Goal: Information Seeking & Learning: Learn about a topic

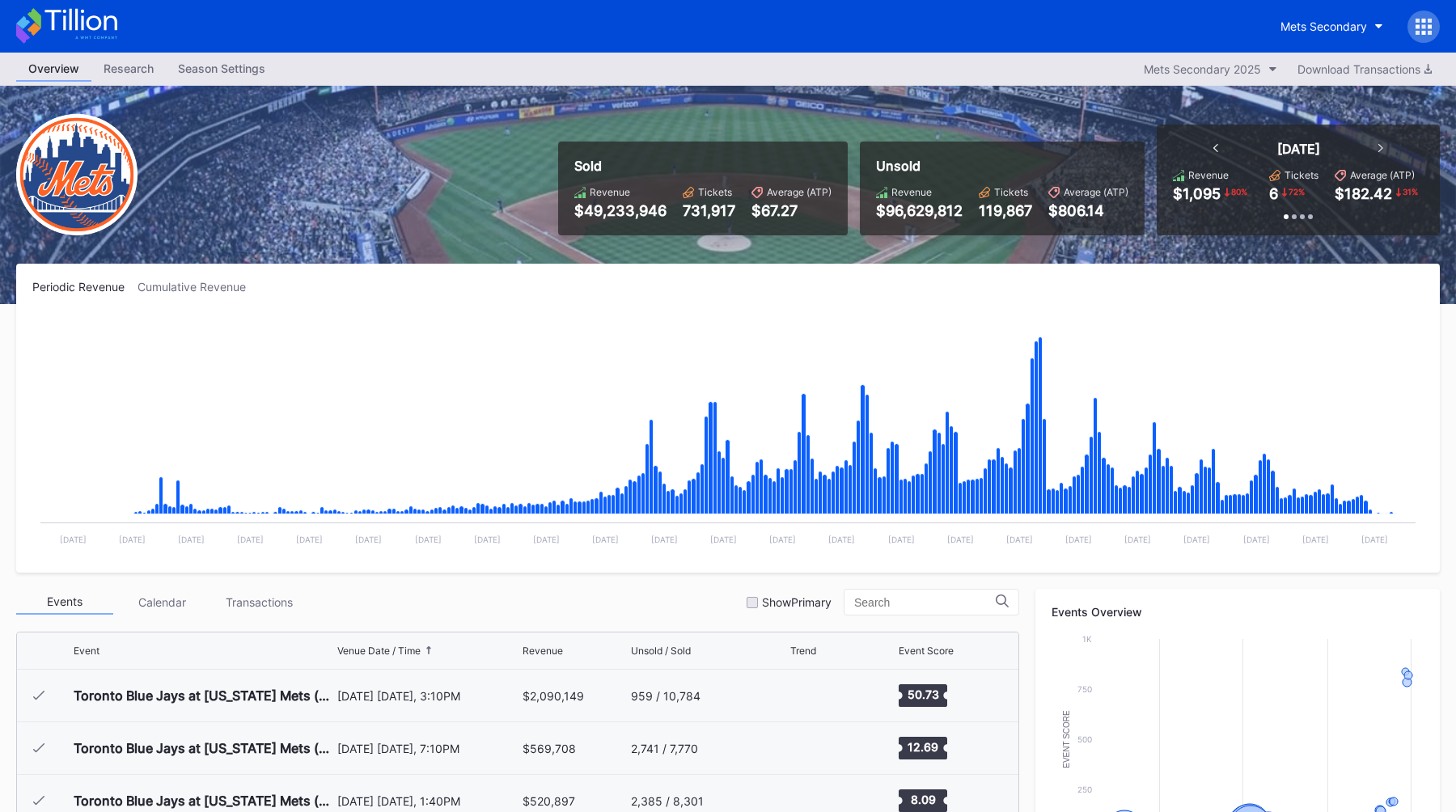
scroll to position [4096, 0]
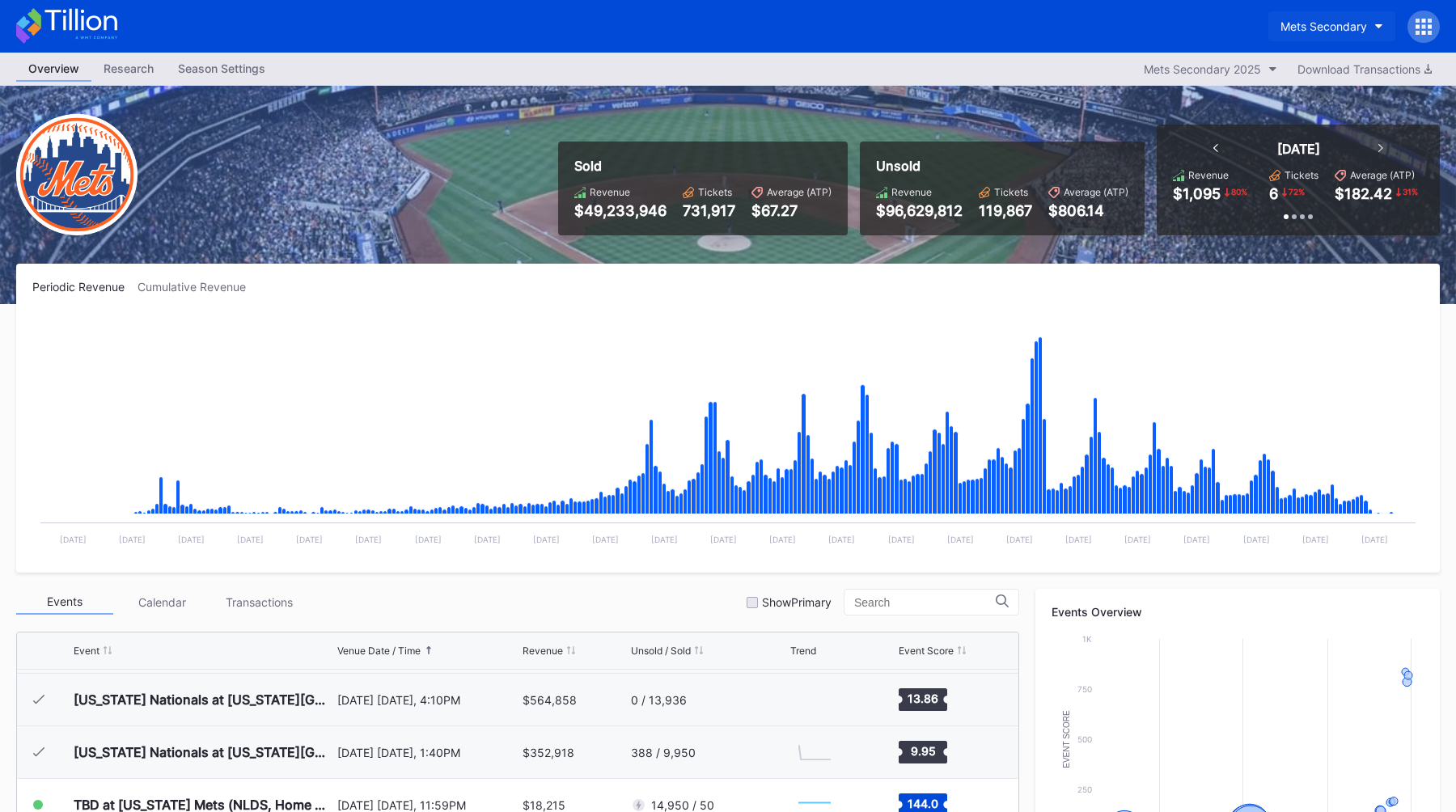
click at [1307, 21] on div "Mets Secondary" at bounding box center [1323, 26] width 86 height 13
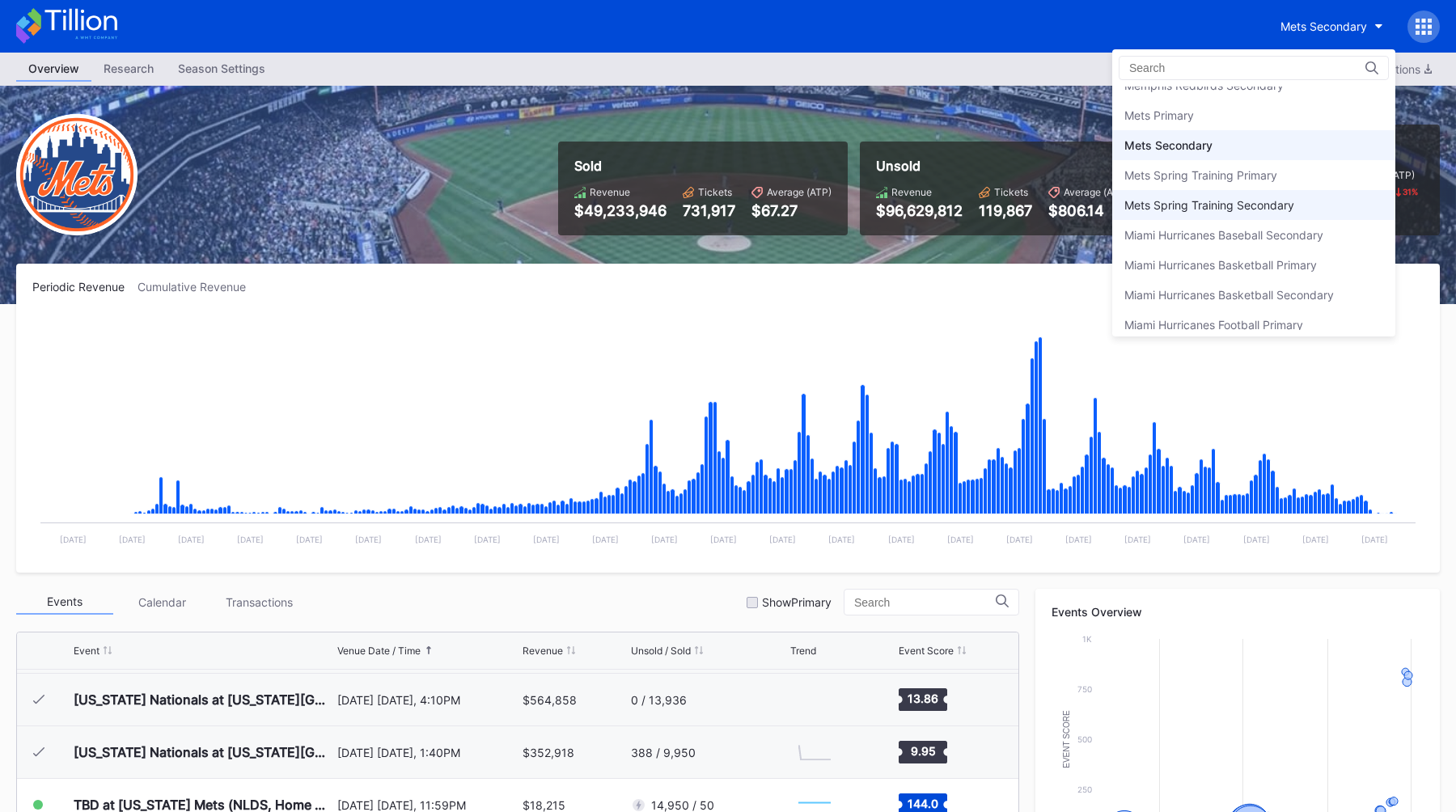
scroll to position [2481, 0]
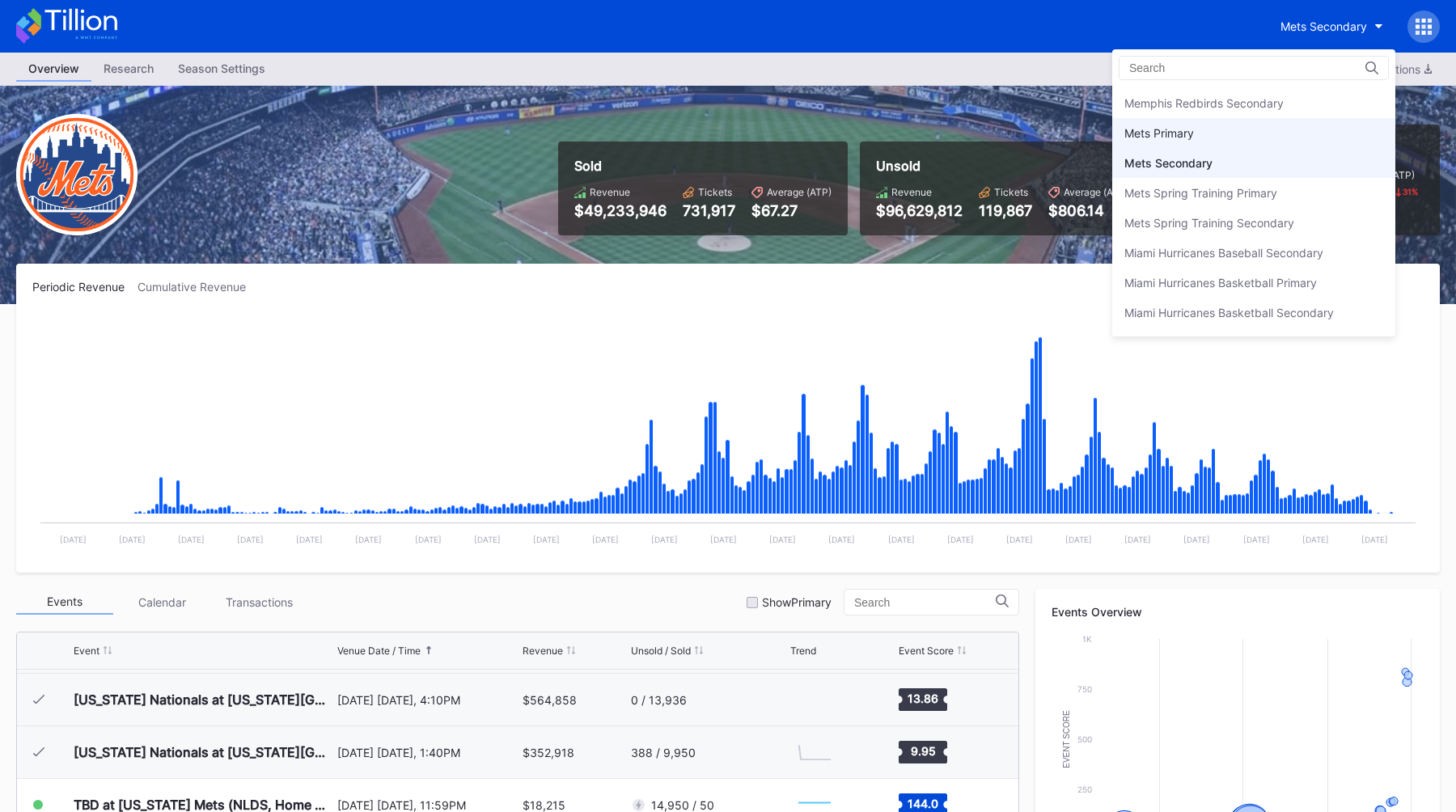
click at [1216, 136] on div "Mets Primary" at bounding box center [1253, 133] width 283 height 30
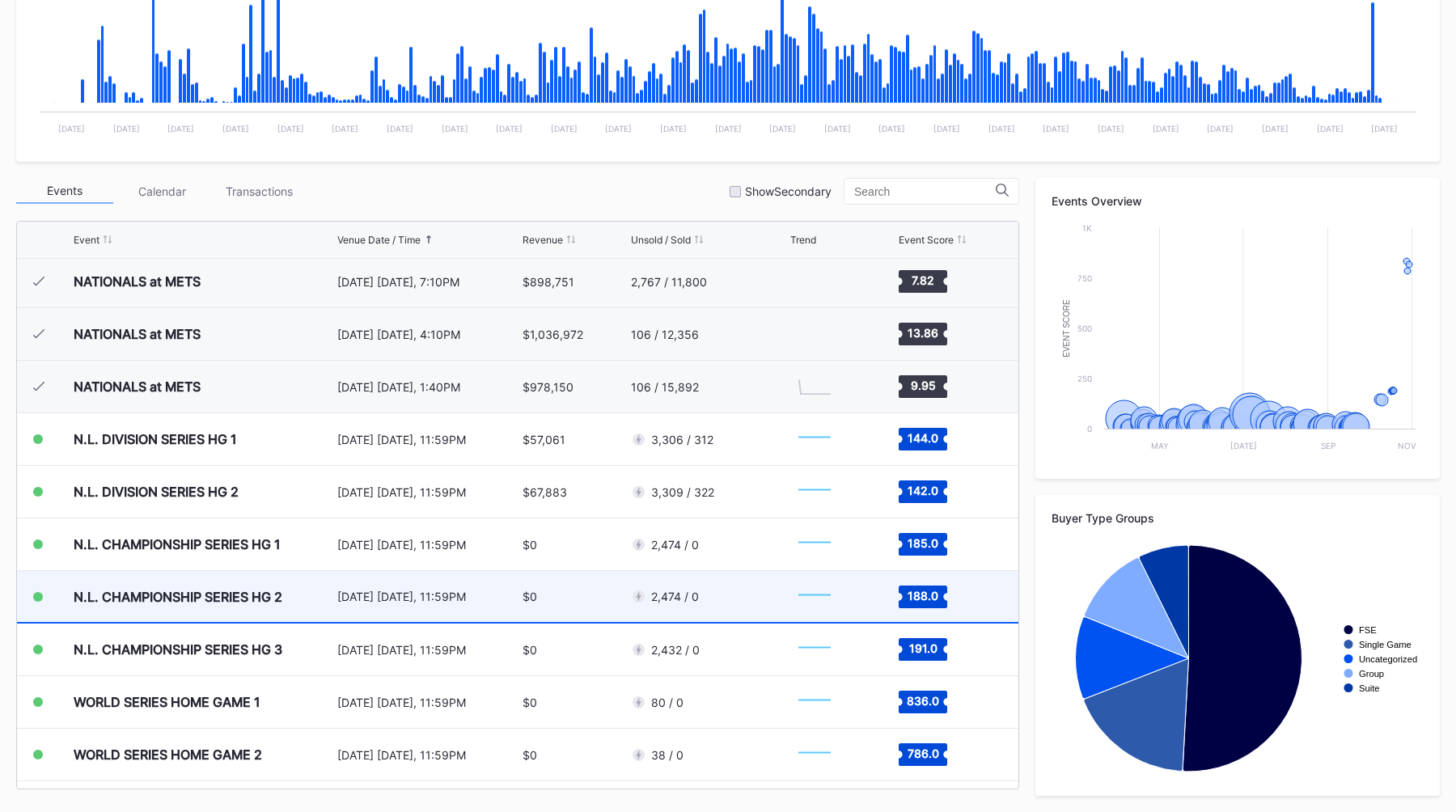
scroll to position [4096, 0]
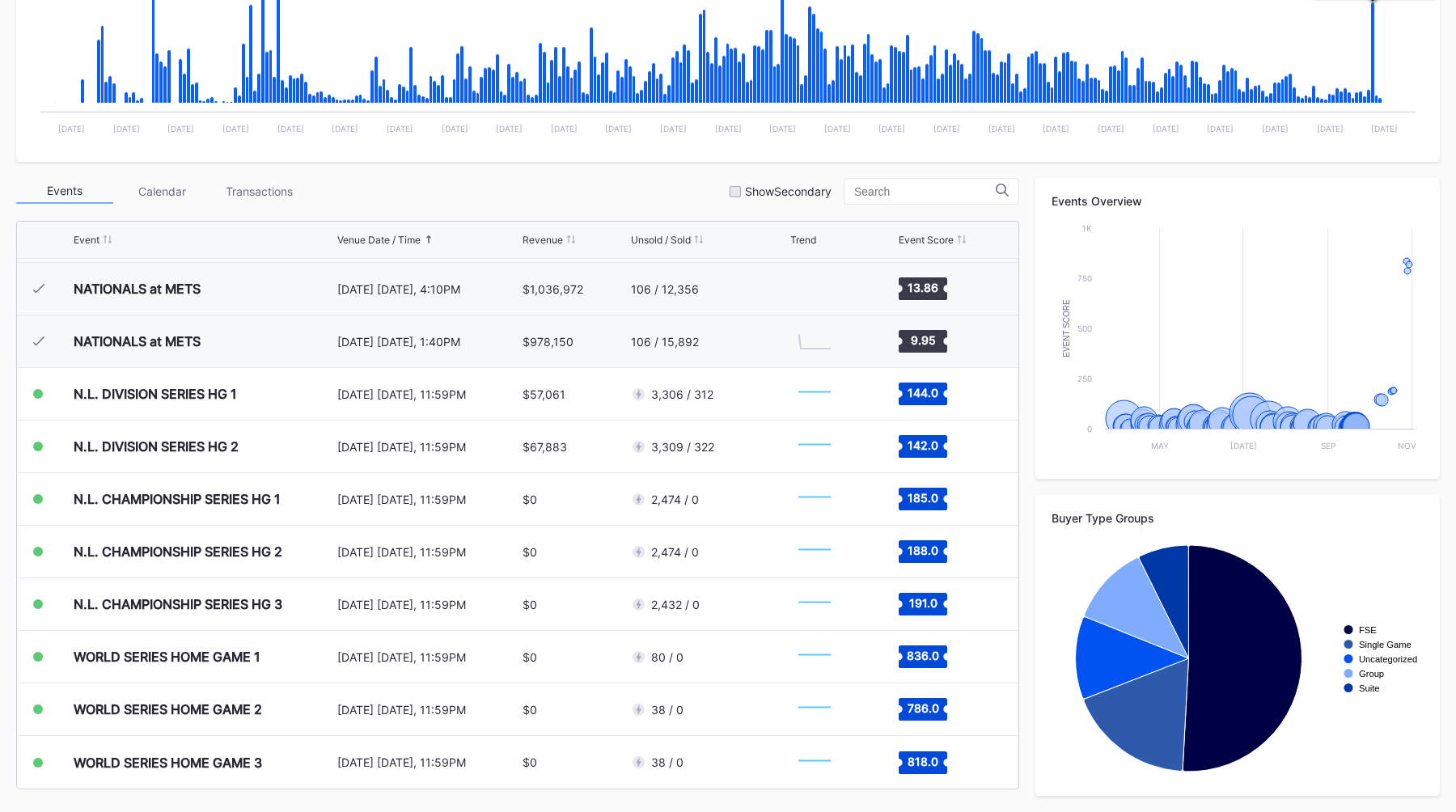
click at [1372, 60] on icon "Chart title" at bounding box center [1372, 53] width 4 height 101
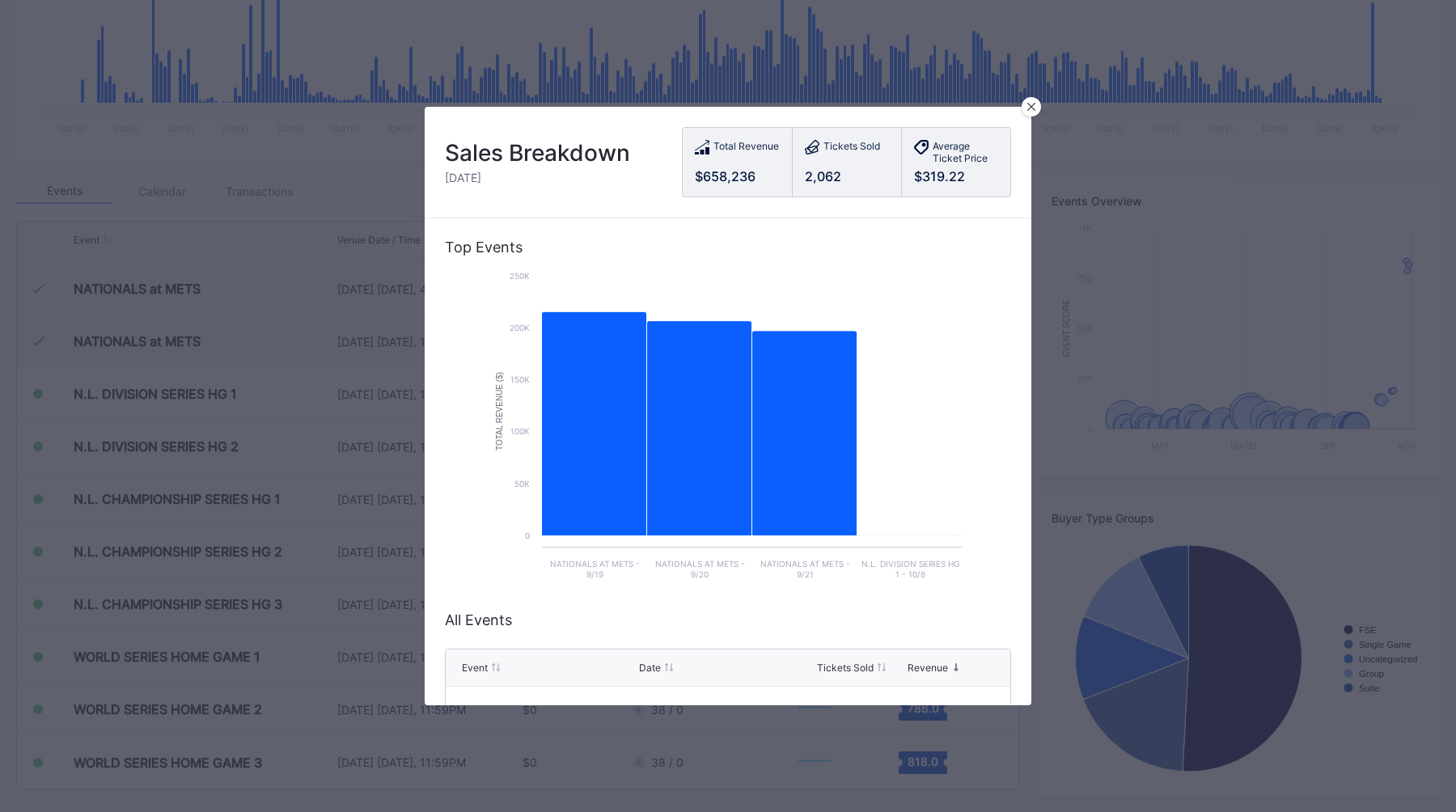
scroll to position [213, 0]
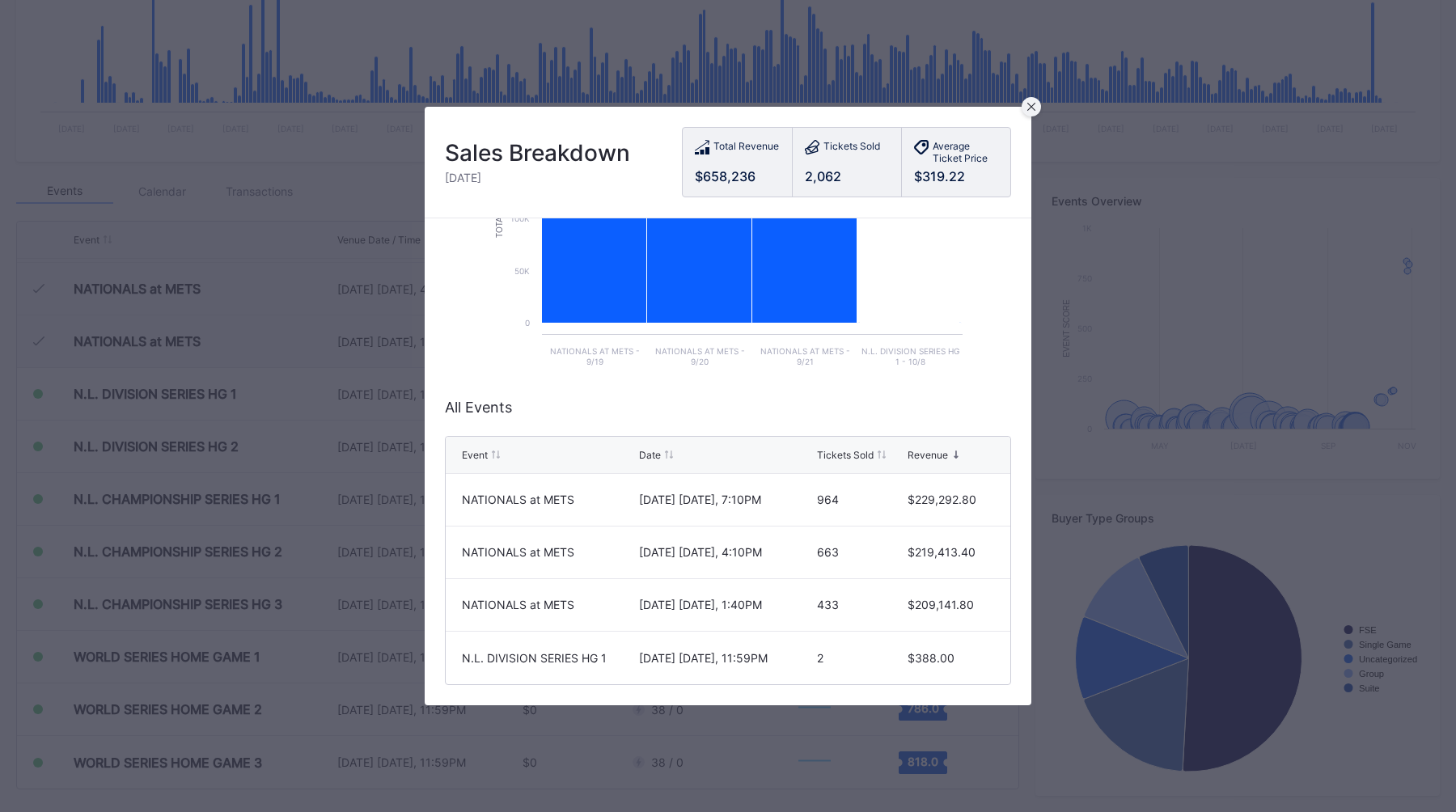
click at [1025, 109] on div at bounding box center [1031, 107] width 20 height 20
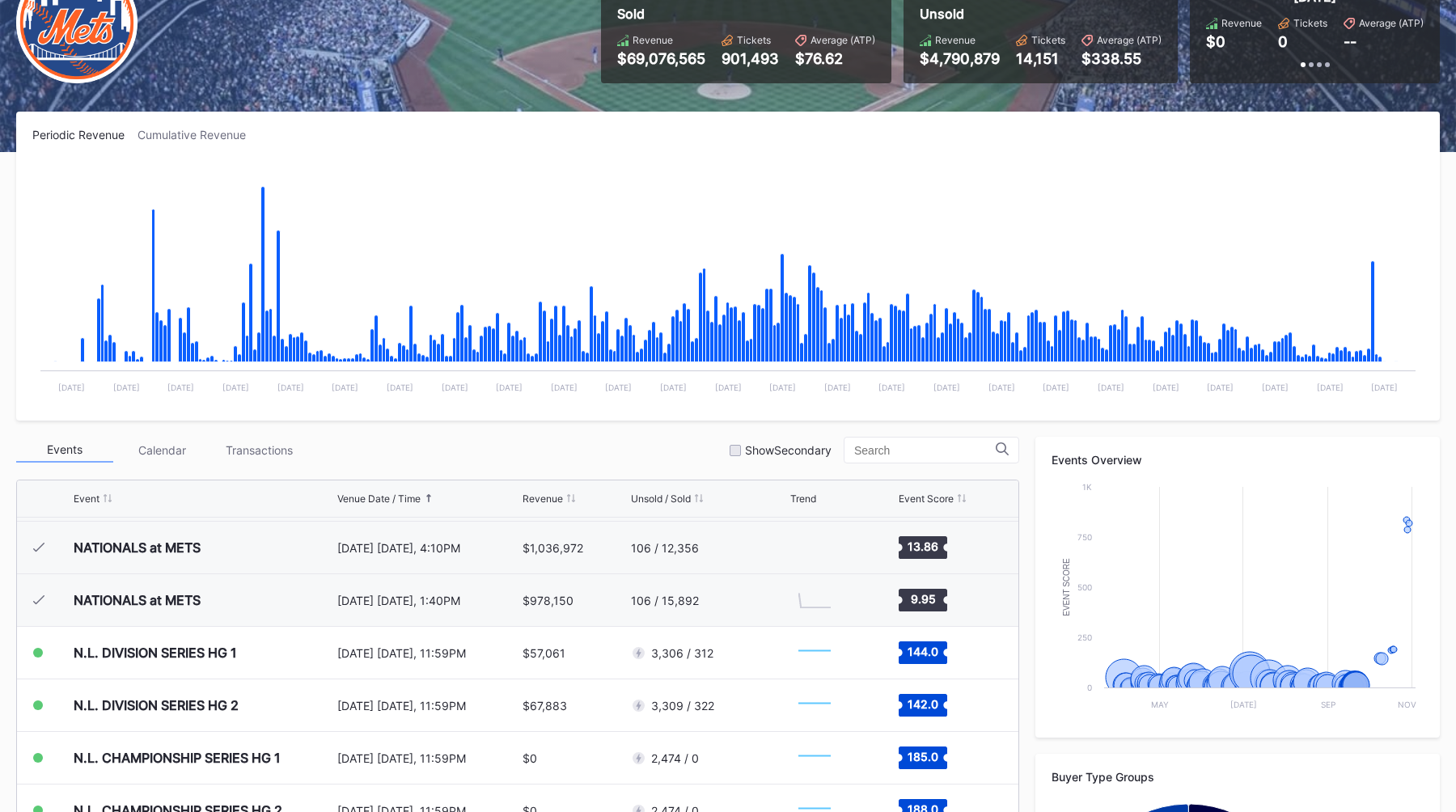
scroll to position [100, 0]
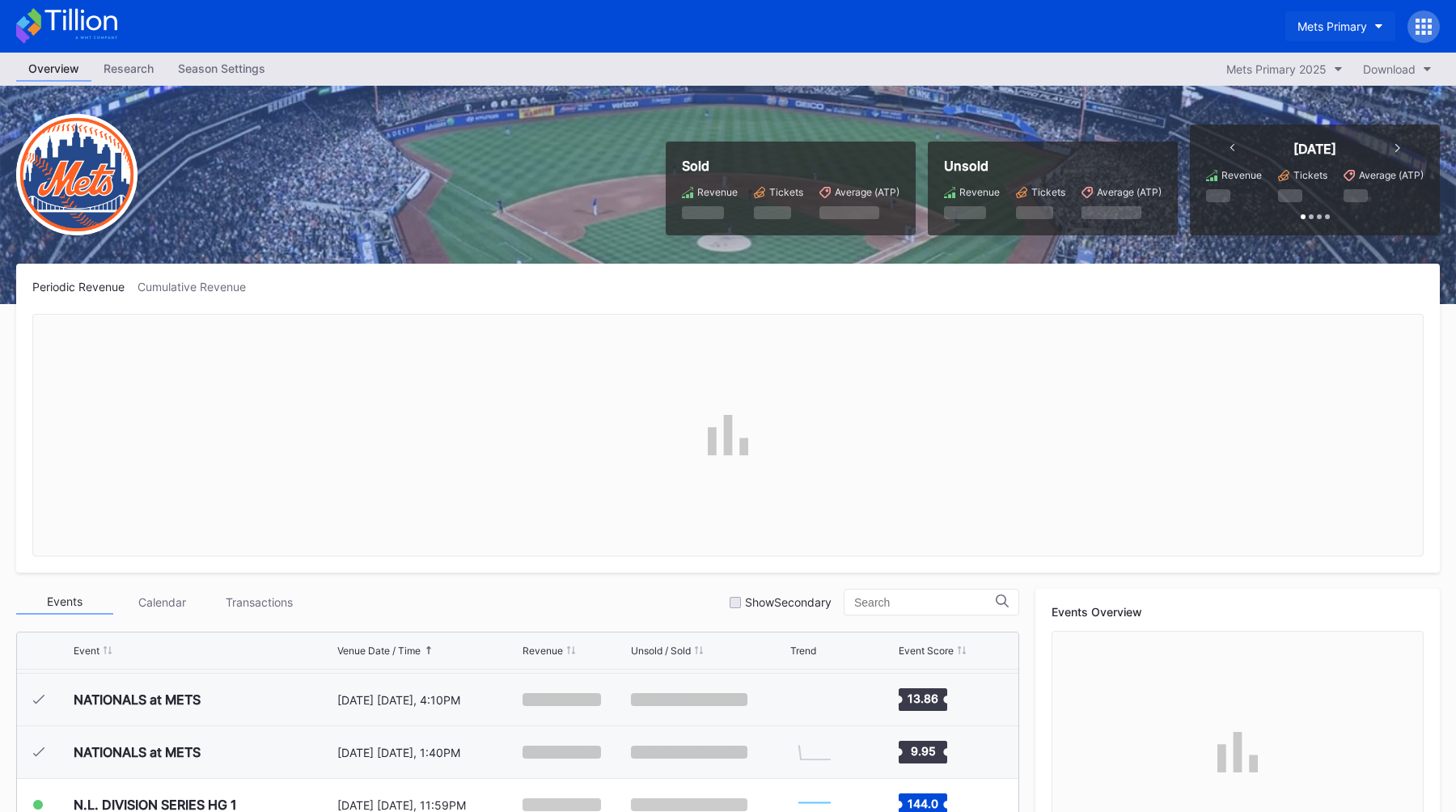
click at [1313, 24] on div "Mets Primary" at bounding box center [1331, 26] width 69 height 13
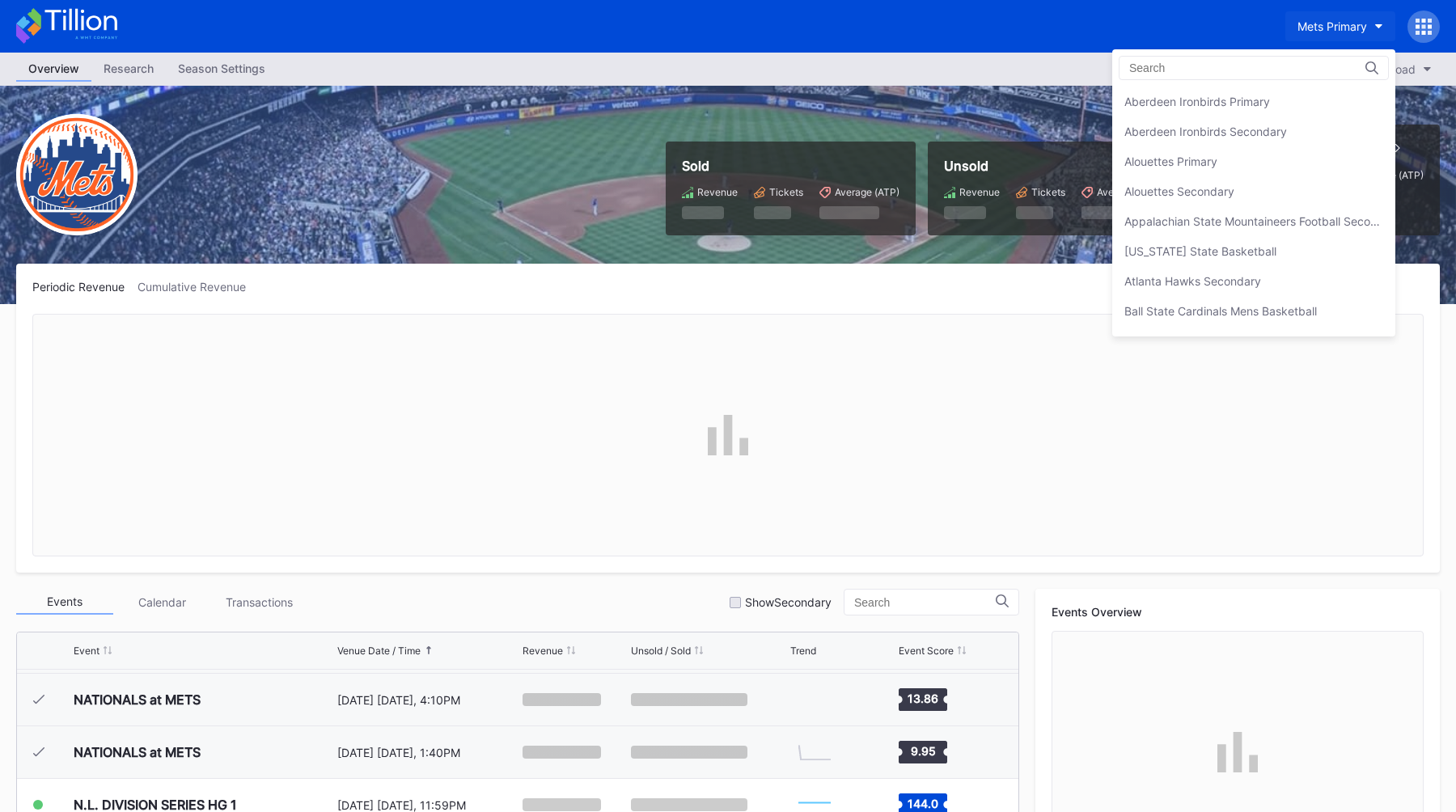
scroll to position [2513, 0]
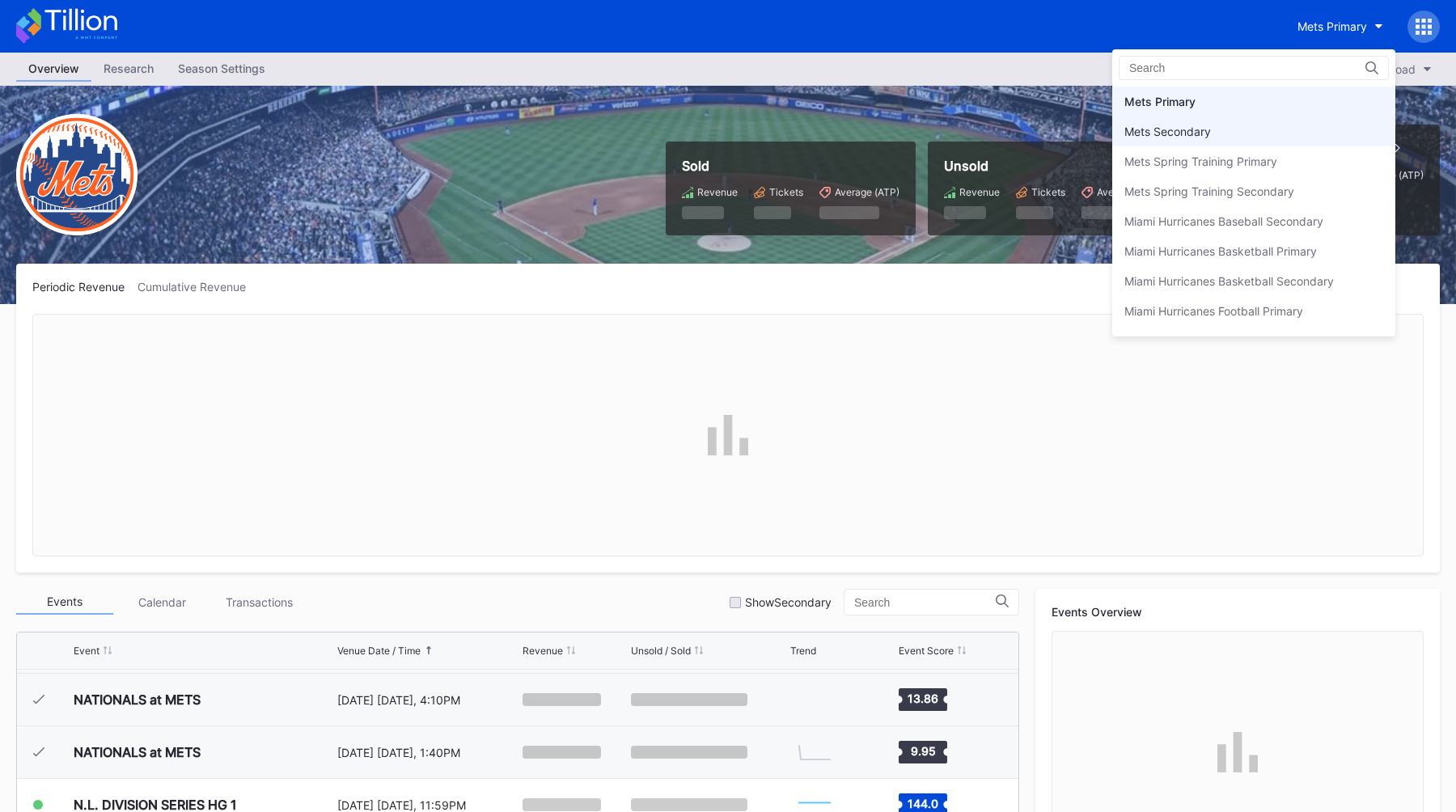
click at [1265, 120] on div "Mets Secondary" at bounding box center [1253, 132] width 283 height 30
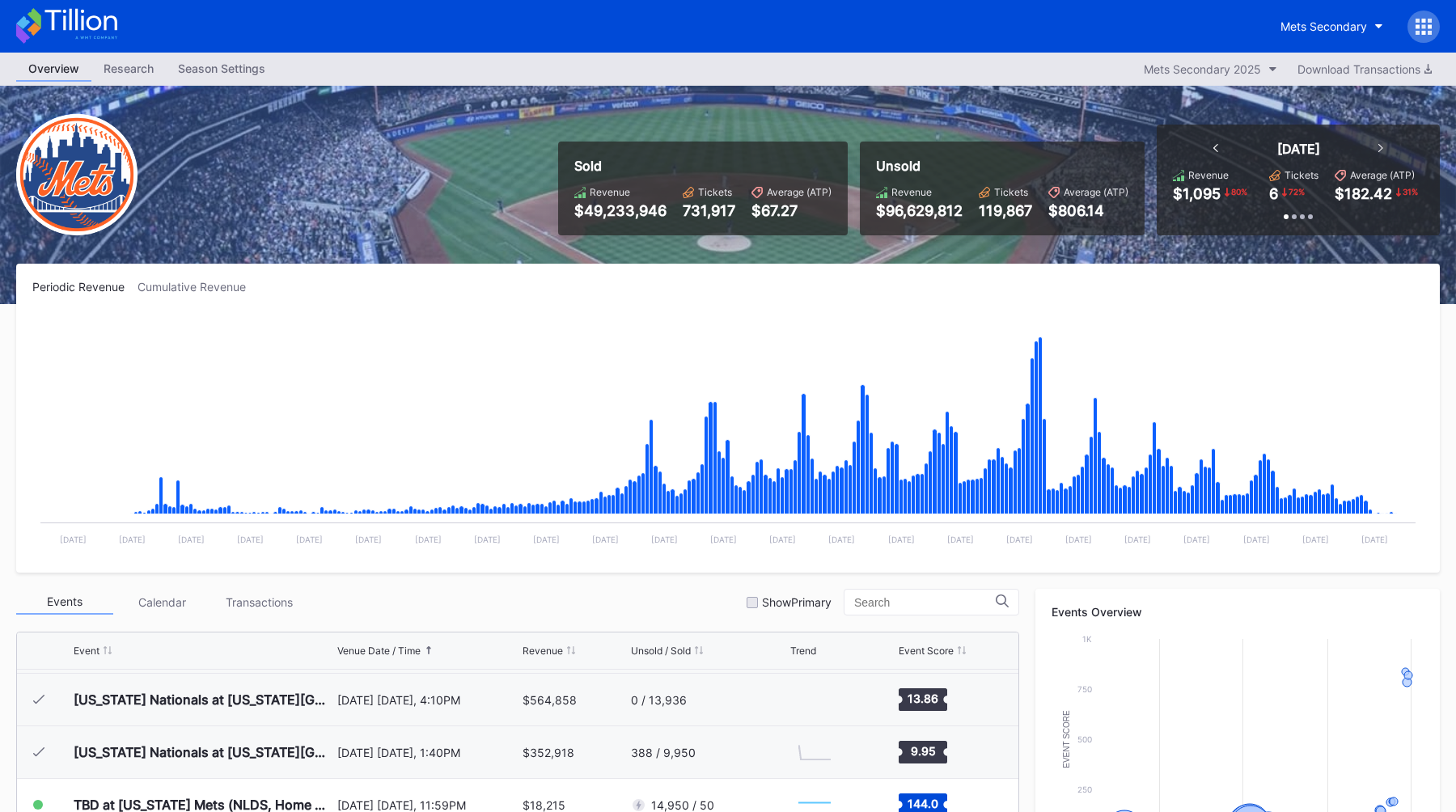
click at [754, 123] on div "Sold Revenue $49,233,946 Tickets 731,917 Average (ATP) $67.27 Unsold Revenue $9…" at bounding box center [728, 194] width 1456 height 218
click at [496, 268] on div "Periodic Revenue Cumulative Revenue Created with Highcharts 11.2.0 Chart title …" at bounding box center [728, 417] width 1423 height 309
